Goal: Task Accomplishment & Management: Manage account settings

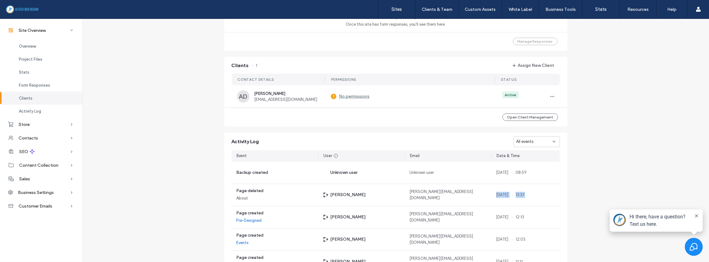
scroll to position [324, 0]
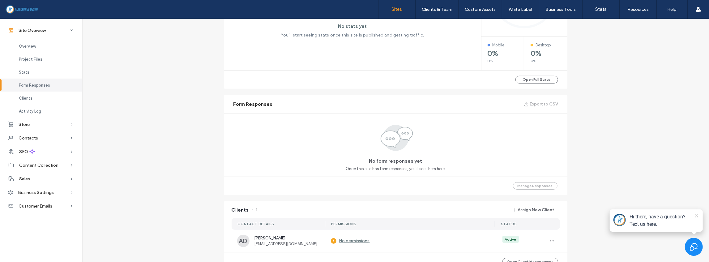
click at [402, 7] on label "Sites" at bounding box center [397, 9] width 11 height 6
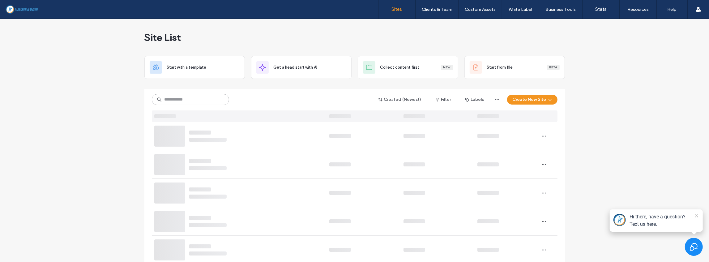
click at [217, 101] on input at bounding box center [190, 99] width 77 height 11
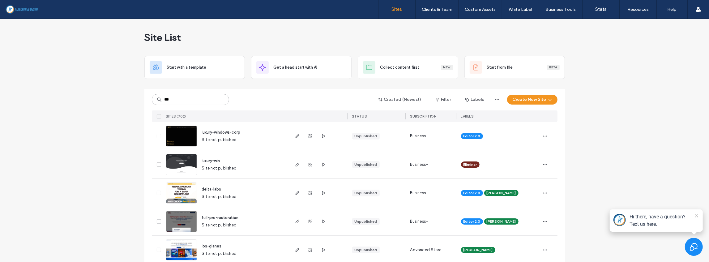
type input "***"
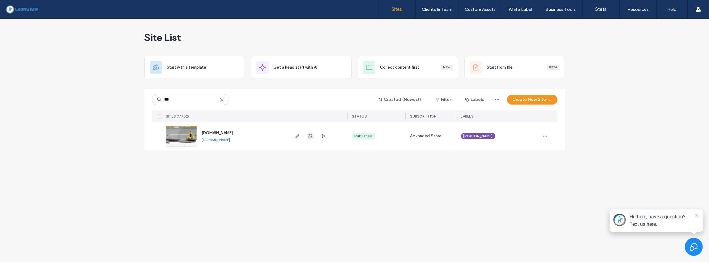
click at [310, 138] on icon "button" at bounding box center [310, 135] width 5 height 5
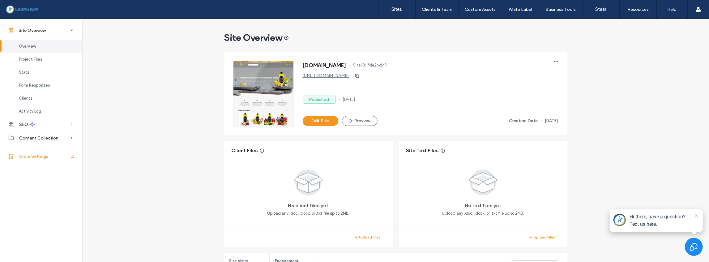
click at [43, 157] on span "Store Settings" at bounding box center [33, 156] width 29 height 5
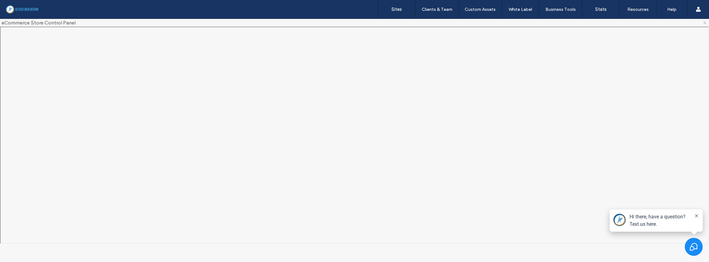
click at [704, 22] on icon at bounding box center [704, 22] width 5 height 5
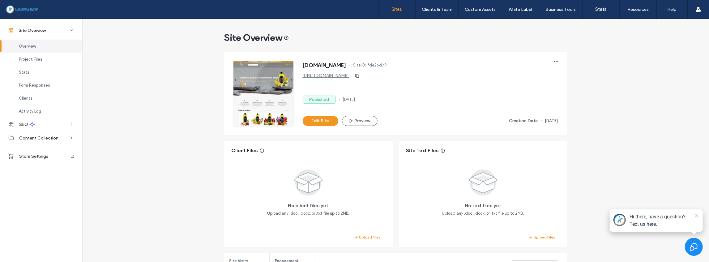
click at [387, 10] on link "Sites" at bounding box center [396, 9] width 37 height 19
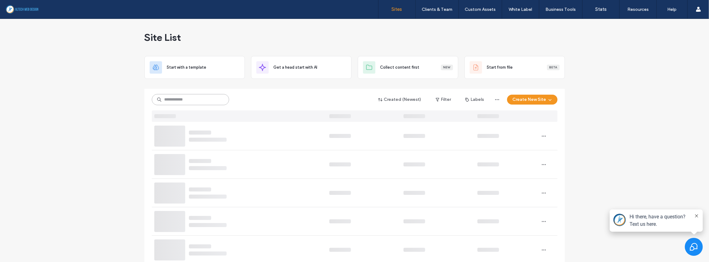
click at [204, 100] on input at bounding box center [190, 99] width 77 height 11
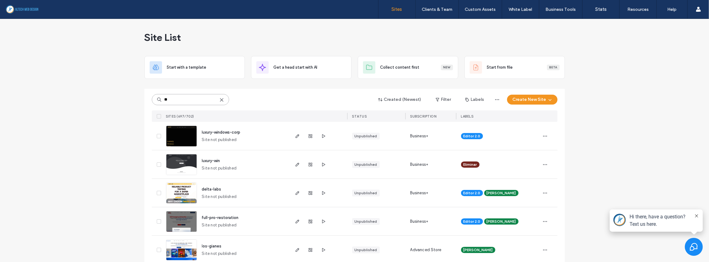
type input "***"
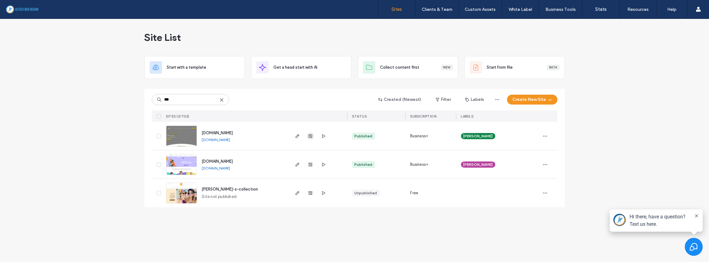
click at [310, 136] on icon "button" at bounding box center [310, 135] width 5 height 5
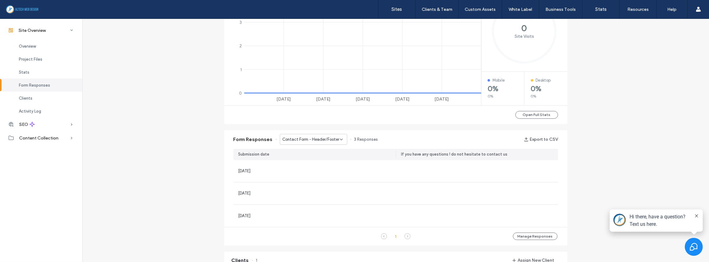
scroll to position [433, 0]
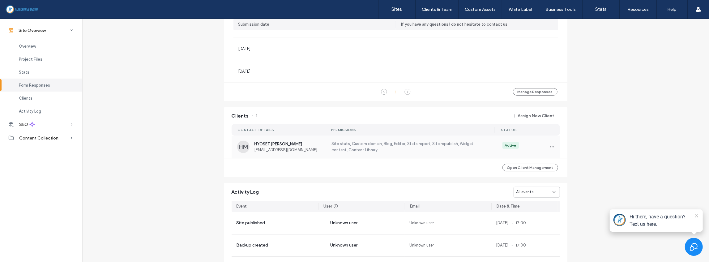
click at [308, 145] on span "HYOSET [PERSON_NAME]" at bounding box center [289, 144] width 70 height 5
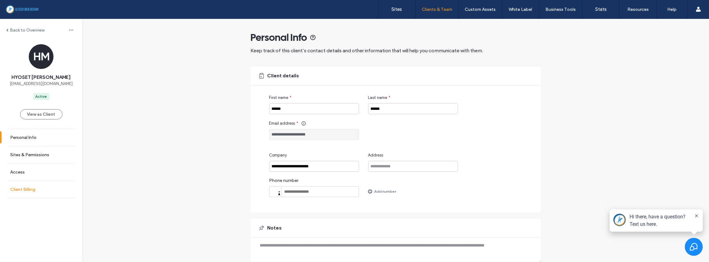
click at [26, 188] on label "Client Billing" at bounding box center [22, 189] width 25 height 5
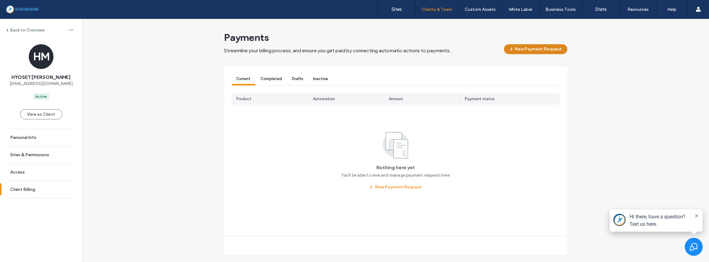
click at [543, 49] on button "New Payment Request" at bounding box center [535, 49] width 63 height 10
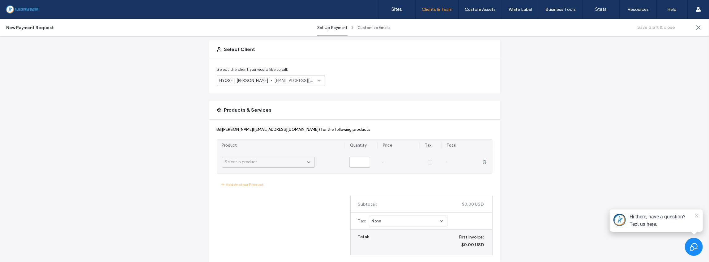
scroll to position [41, 0]
click at [295, 162] on div "Select a product" at bounding box center [266, 159] width 83 height 6
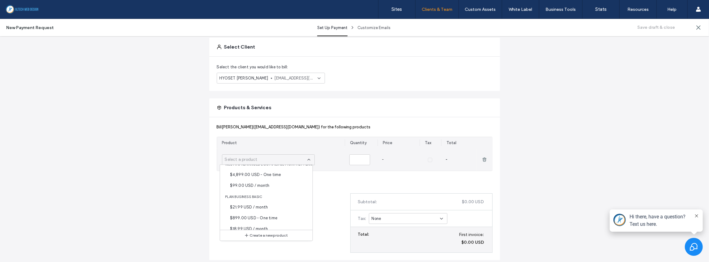
scroll to position [474, 0]
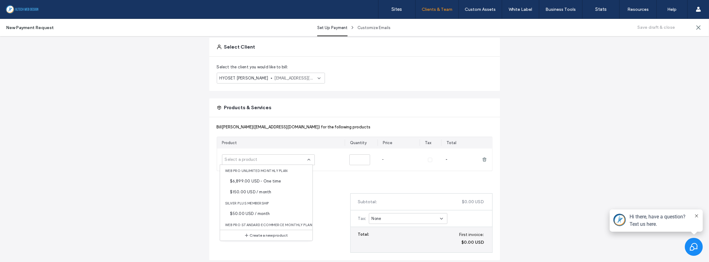
click at [137, 180] on div "Set Up Payment Choose the products you want to bill for and the automatic actio…" at bounding box center [354, 215] width 709 height 475
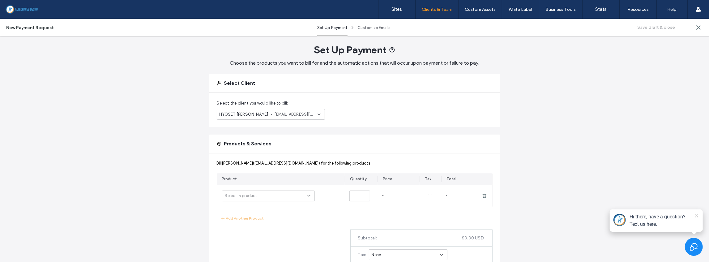
scroll to position [0, 0]
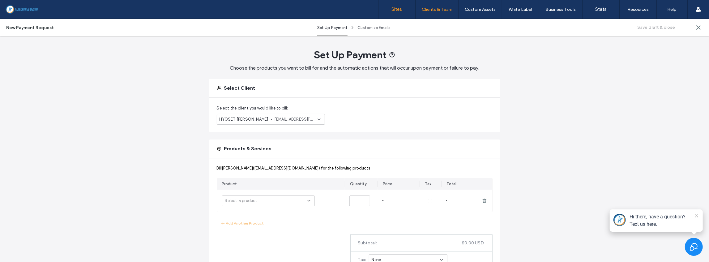
click at [399, 11] on label "Sites" at bounding box center [397, 9] width 11 height 6
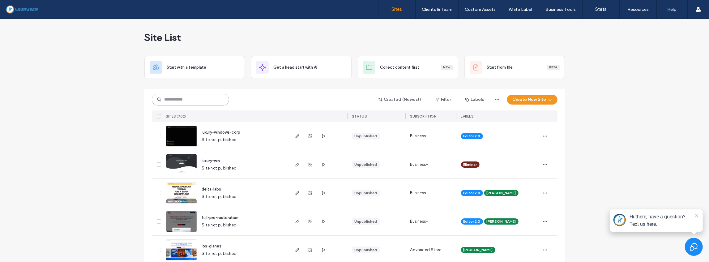
click at [202, 102] on input at bounding box center [190, 100] width 77 height 12
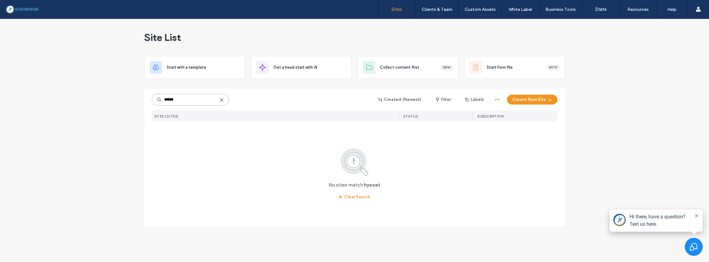
click at [198, 101] on input "******" at bounding box center [190, 100] width 77 height 12
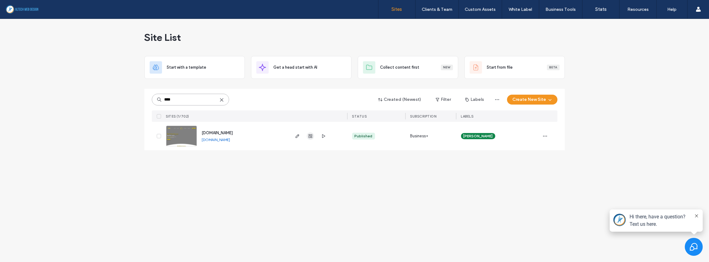
type input "****"
click at [312, 135] on icon "button" at bounding box center [310, 135] width 5 height 5
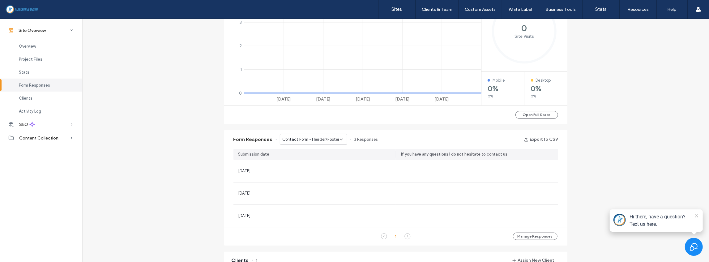
scroll to position [453, 0]
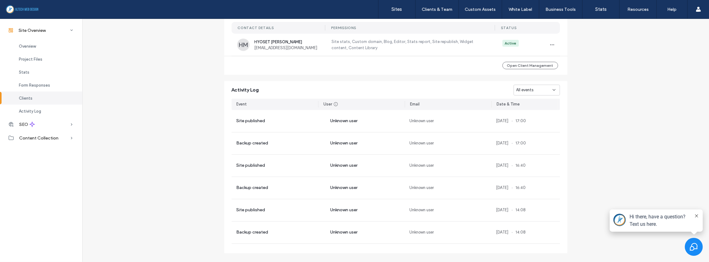
scroll to position [545, 0]
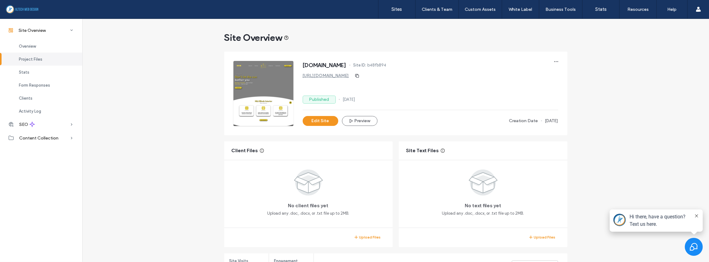
click at [347, 75] on link "[URL][DOMAIN_NAME]" at bounding box center [326, 75] width 46 height 5
click at [463, 90] on div "[DOMAIN_NAME] Site ID: b48fb894 [URL][DOMAIN_NAME] Published [DATE] Edit Site P…" at bounding box center [430, 93] width 255 height 65
